Goal: Information Seeking & Learning: Learn about a topic

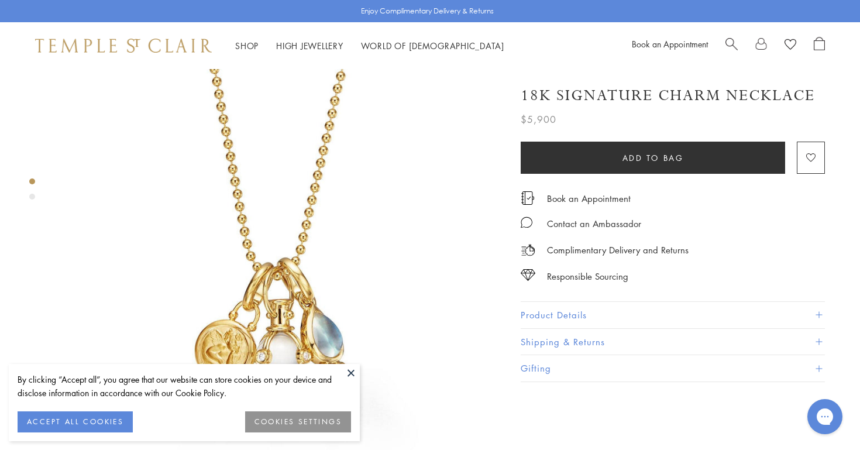
scroll to position [90, 0]
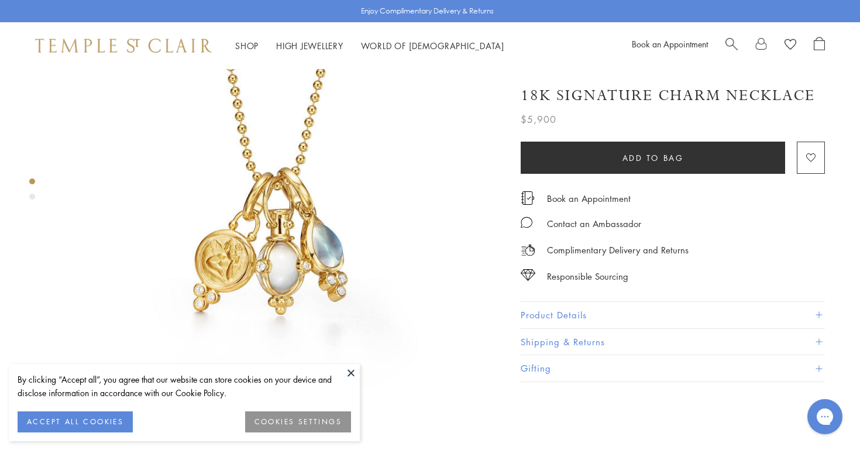
click at [349, 374] on button at bounding box center [351, 373] width 18 height 18
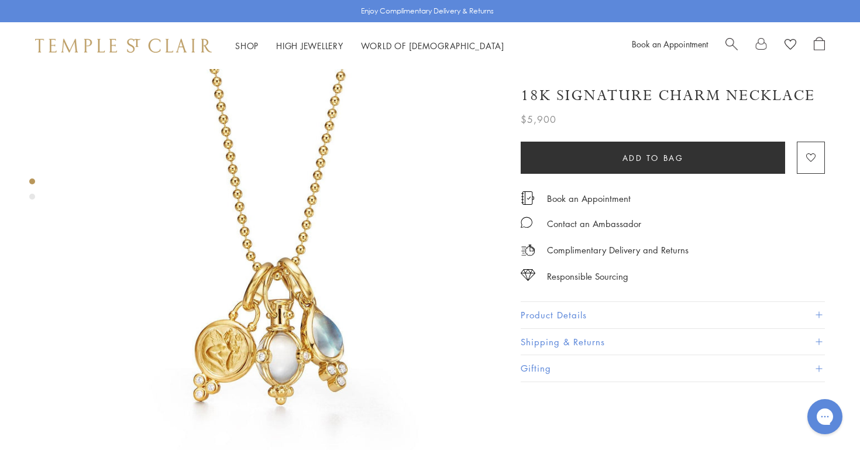
scroll to position [0, 0]
click at [30, 197] on div "Product gallery navigation" at bounding box center [32, 197] width 6 height 6
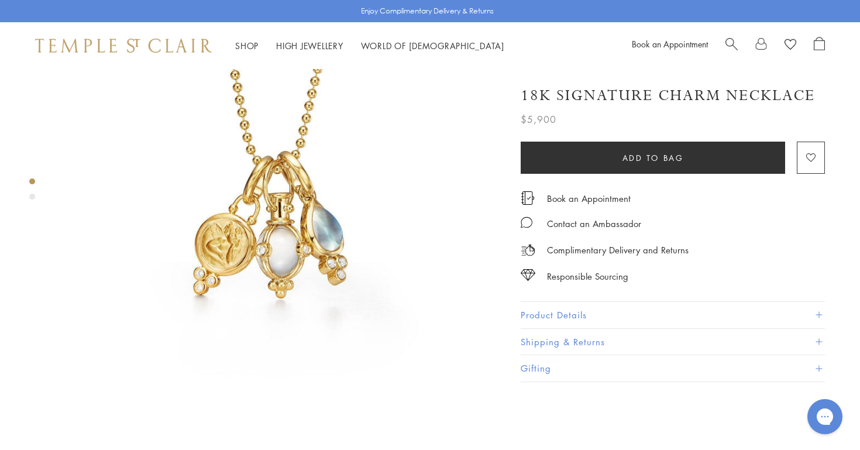
scroll to position [108, 0]
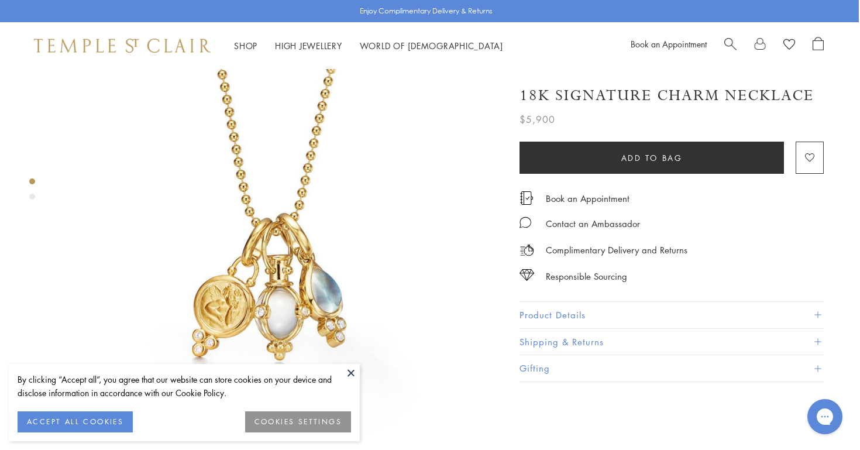
click at [351, 370] on button at bounding box center [351, 373] width 18 height 18
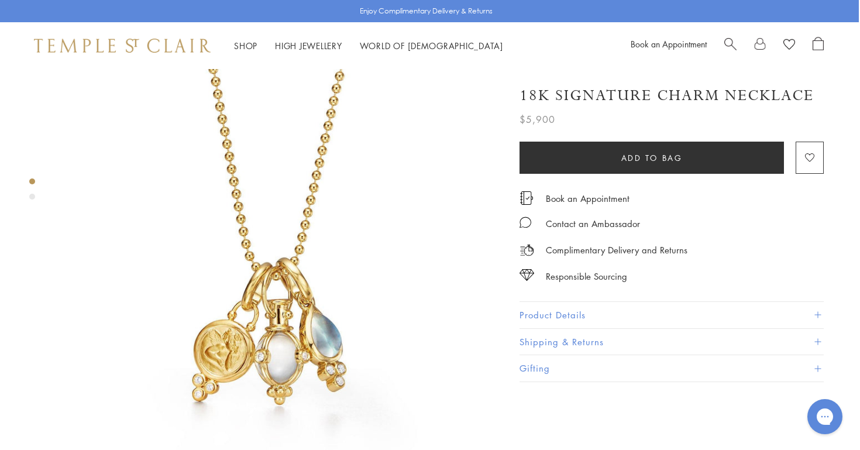
scroll to position [0, 1]
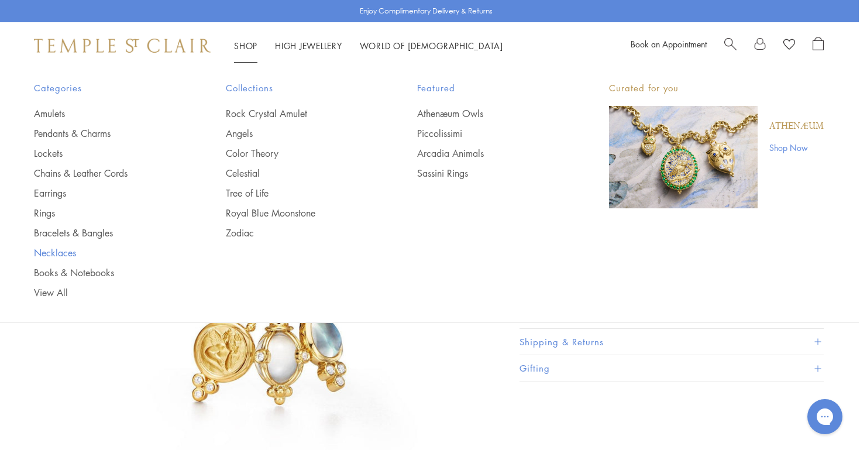
click at [53, 249] on link "Necklaces" at bounding box center [106, 252] width 145 height 13
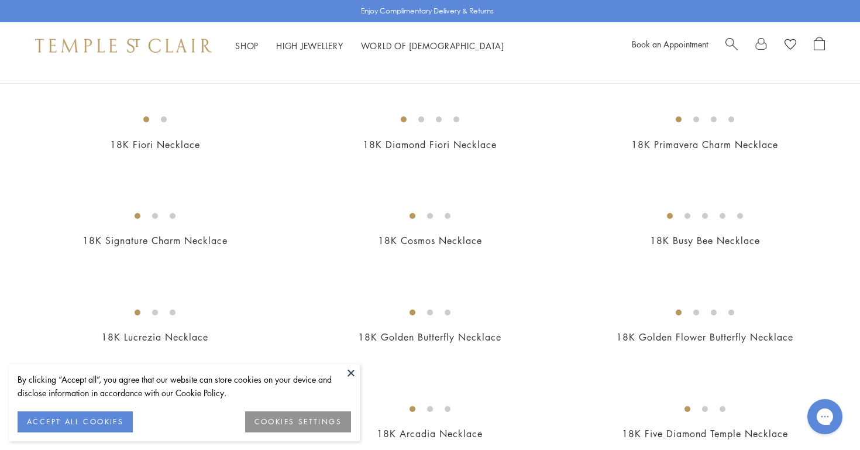
scroll to position [109, 0]
click at [87, 423] on button "ACCEPT ALL COOKIES" at bounding box center [75, 421] width 115 height 21
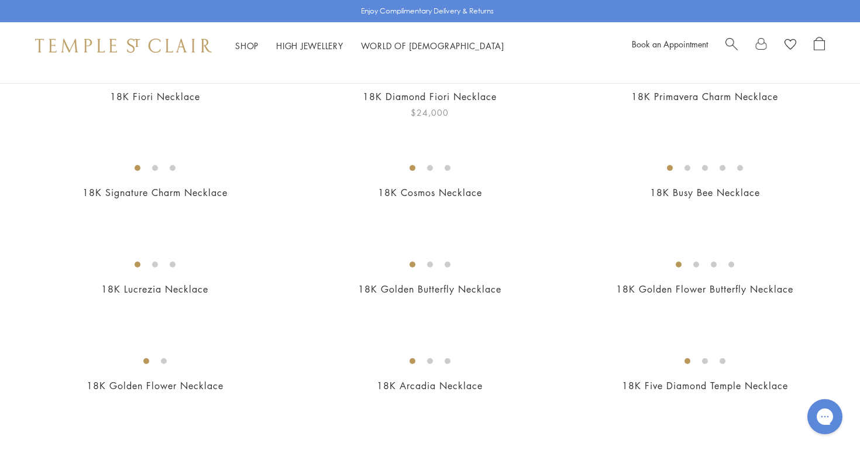
scroll to position [164, 0]
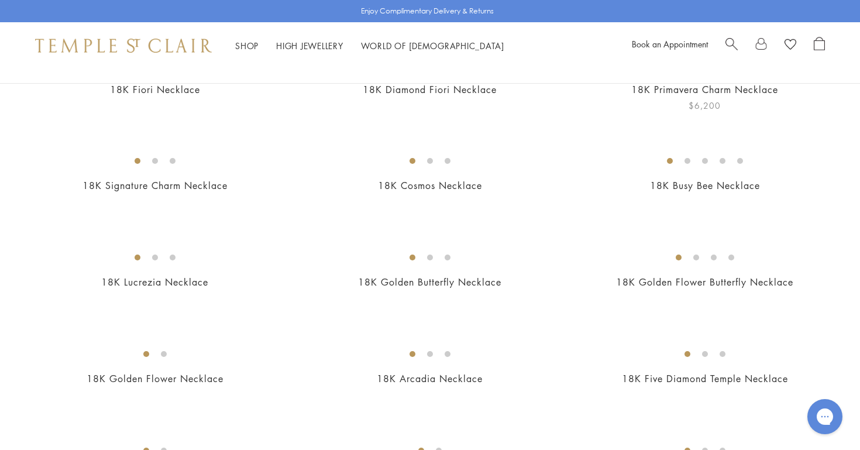
click at [0, 0] on img at bounding box center [0, 0] width 0 height 0
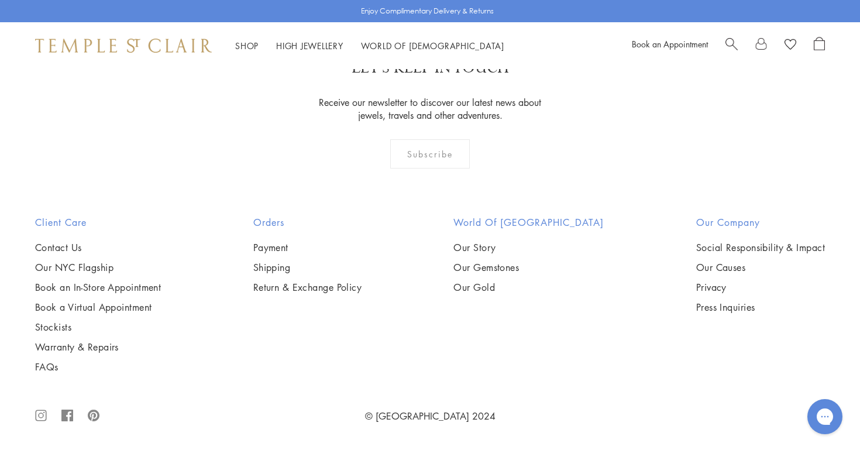
scroll to position [4448, 0]
click at [70, 348] on link "Warranty & Repairs" at bounding box center [98, 347] width 126 height 13
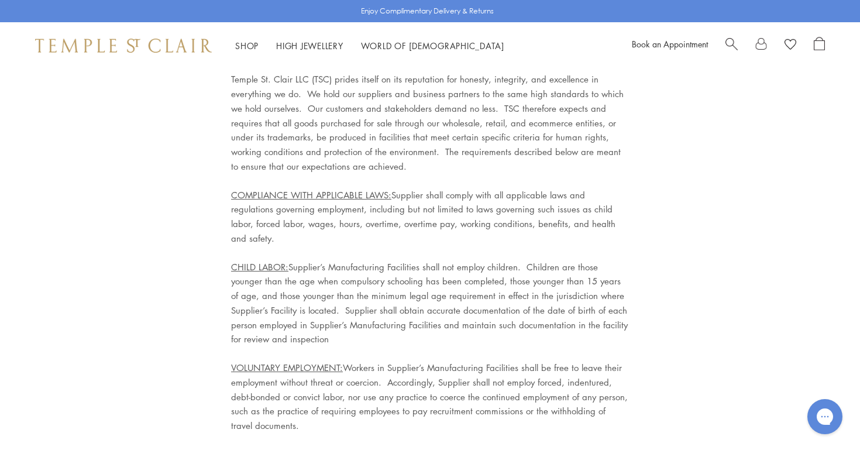
scroll to position [3790, 0]
